Goal: Find specific page/section: Find specific page/section

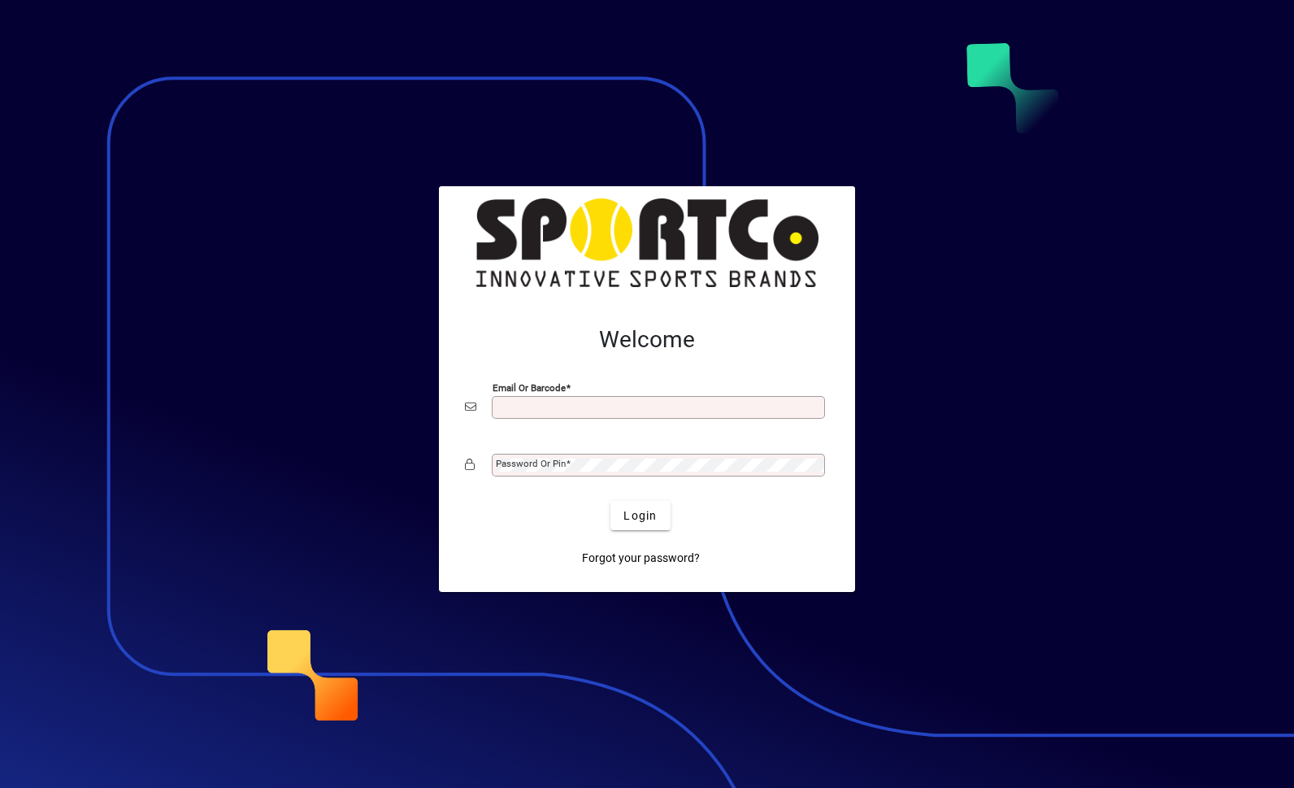
scroll to position [211, 0]
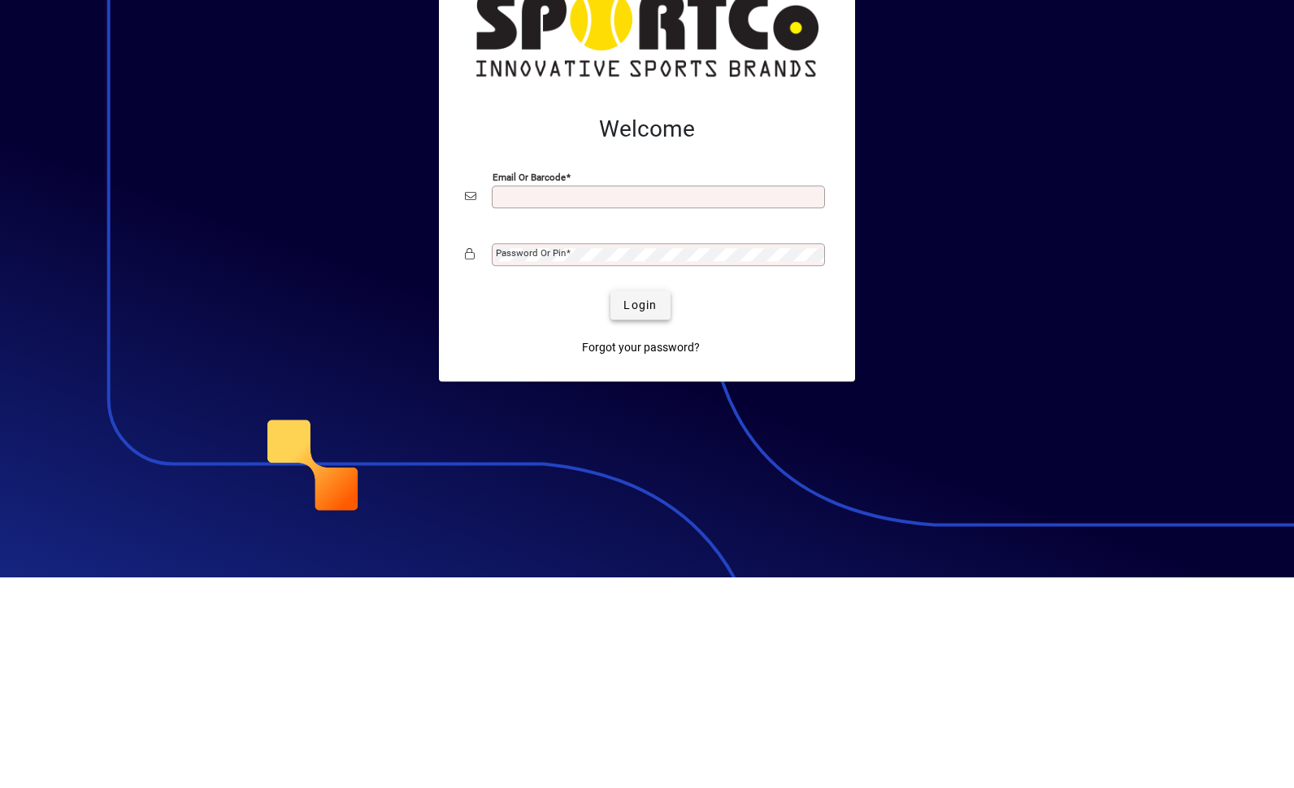
click at [634, 507] on span "Login" at bounding box center [640, 515] width 33 height 17
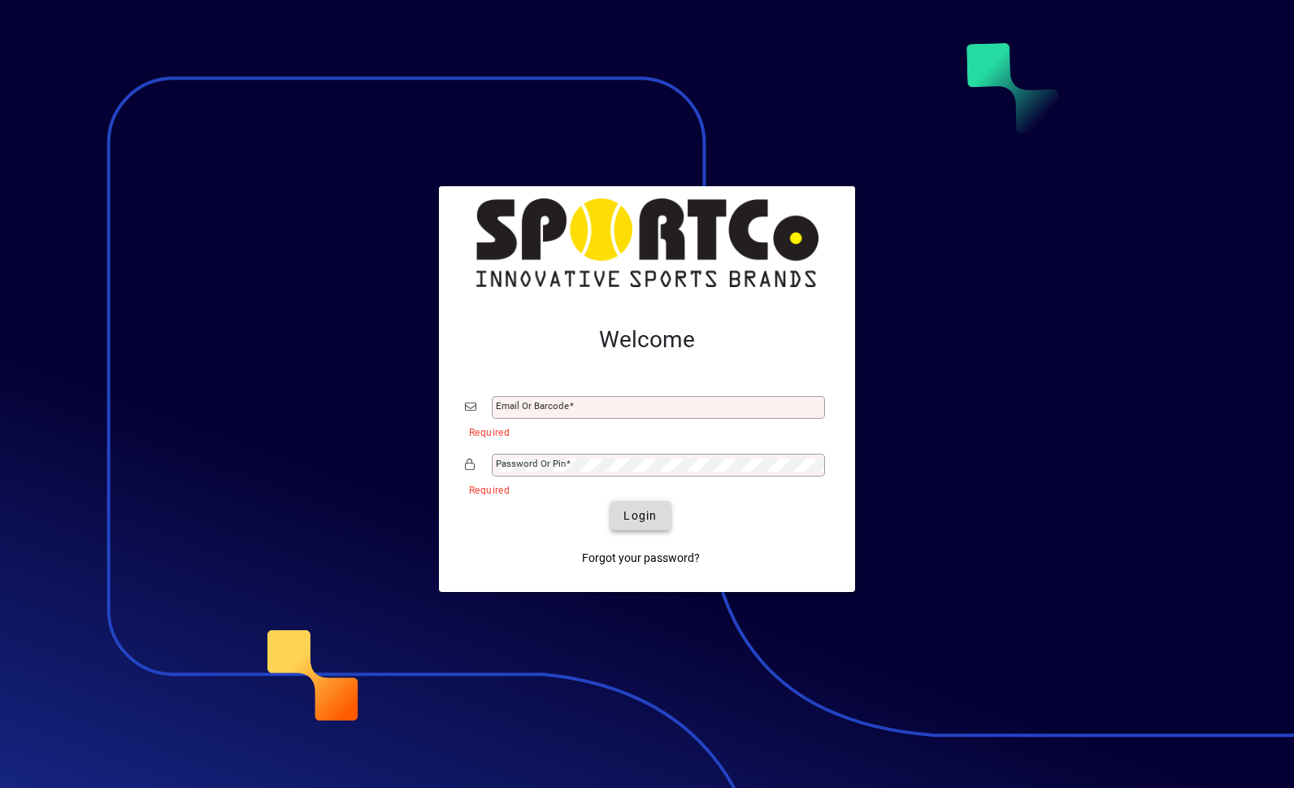
click at [643, 507] on span "Login" at bounding box center [640, 515] width 33 height 17
click at [517, 398] on label "Email or Barcode" at bounding box center [535, 404] width 78 height 13
click at [517, 401] on input "Email or Barcode" at bounding box center [660, 407] width 328 height 13
type input "**********"
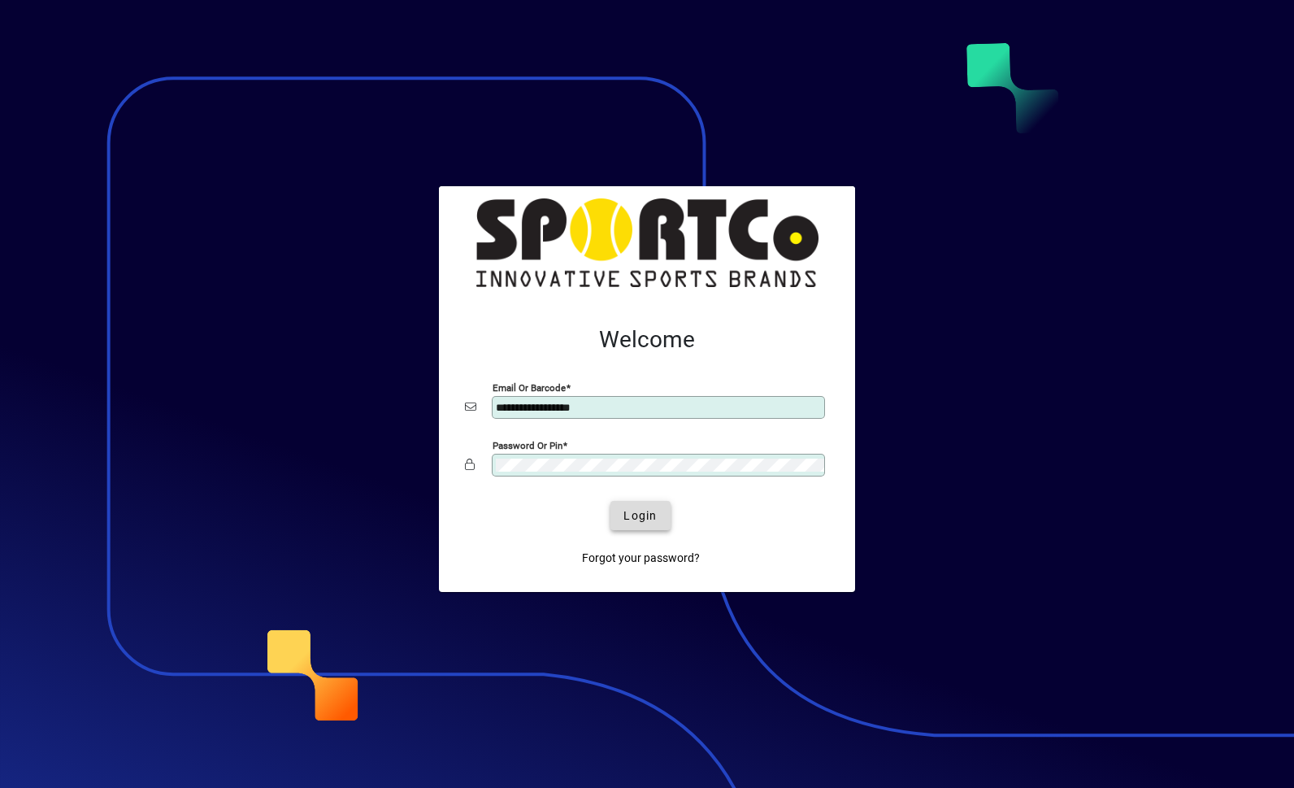
click at [638, 518] on span "Login" at bounding box center [640, 515] width 33 height 17
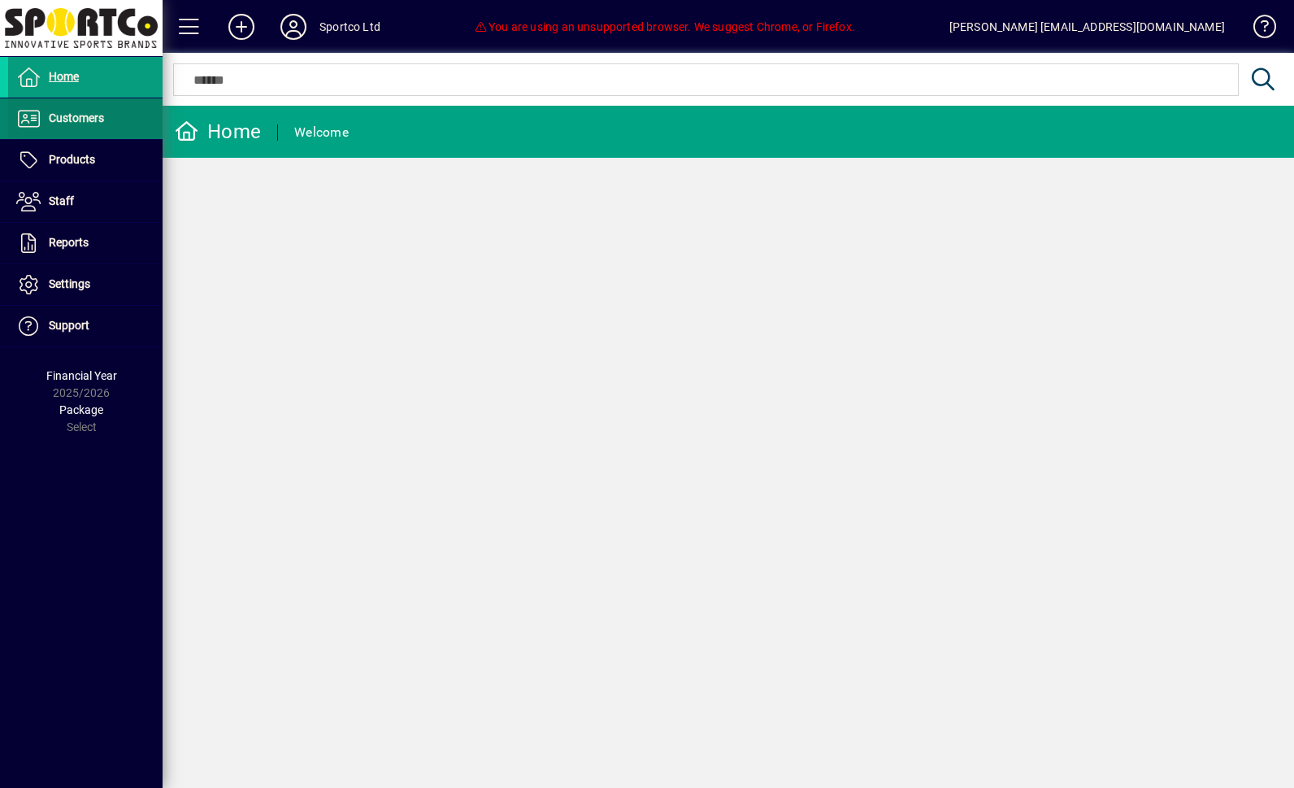
click at [64, 115] on span "Customers" at bounding box center [76, 117] width 55 height 13
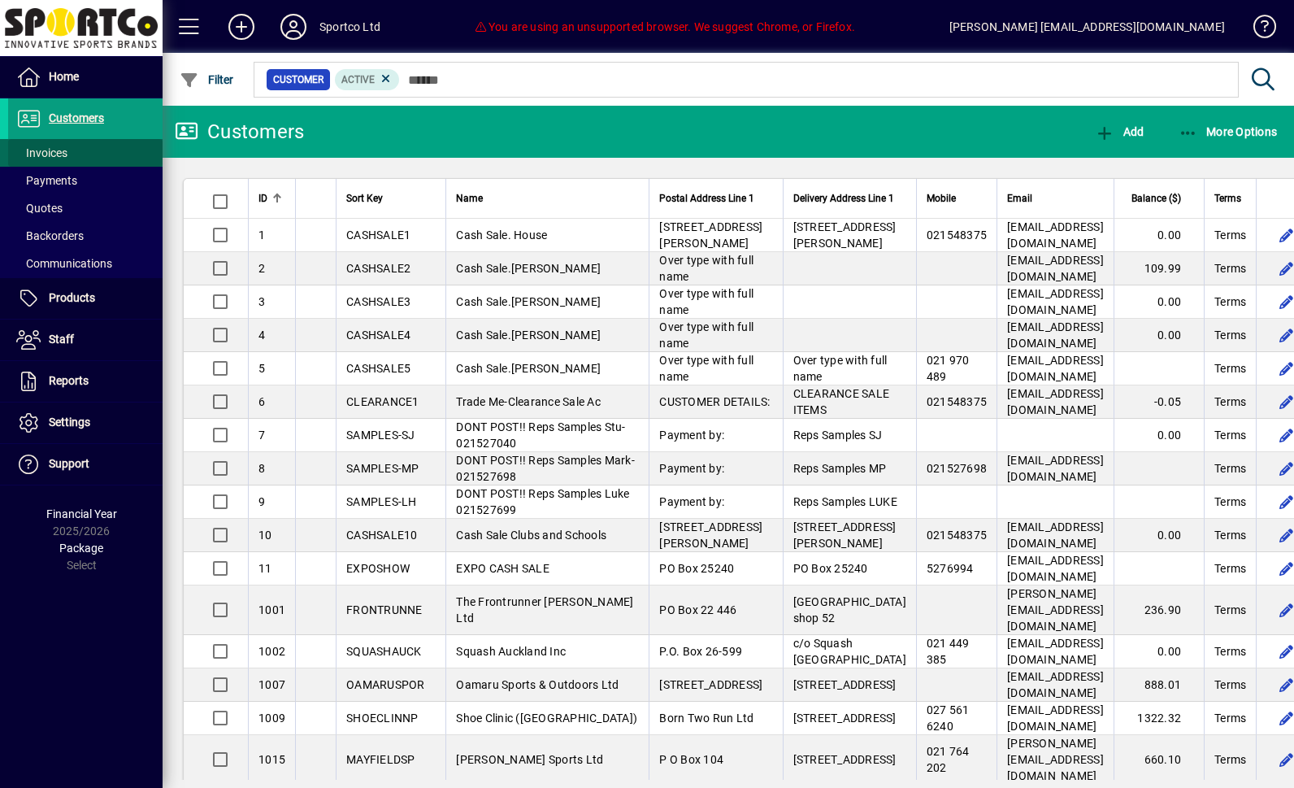
click at [38, 149] on span "Invoices" at bounding box center [41, 152] width 51 height 13
